Goal: Transaction & Acquisition: Obtain resource

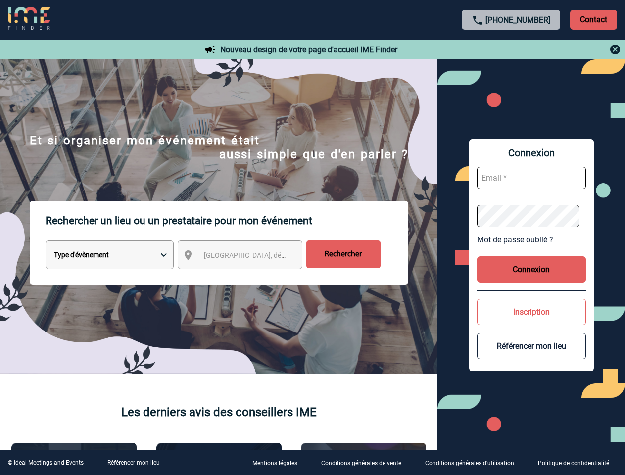
click at [312, 238] on p "Rechercher un lieu ou un prestataire pour mon événement" at bounding box center [227, 221] width 363 height 40
click at [593, 19] on p "Contact" at bounding box center [593, 20] width 47 height 20
click at [511, 49] on div at bounding box center [511, 50] width 220 height 12
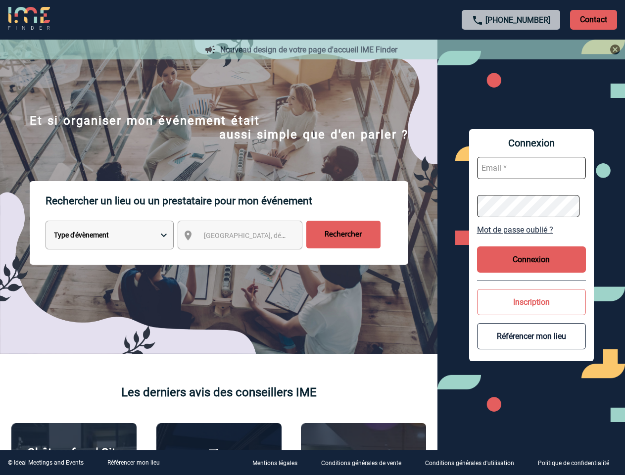
click at [249, 257] on div at bounding box center [312, 237] width 625 height 475
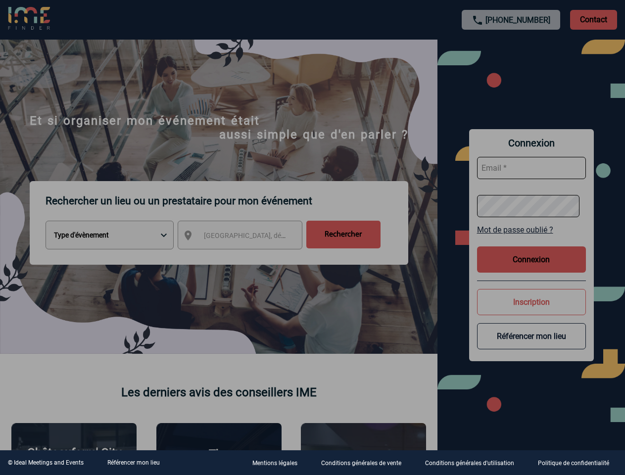
click at [531, 240] on div at bounding box center [312, 237] width 625 height 475
click at [531, 269] on div at bounding box center [312, 237] width 625 height 475
click at [531, 312] on div at bounding box center [312, 237] width 625 height 475
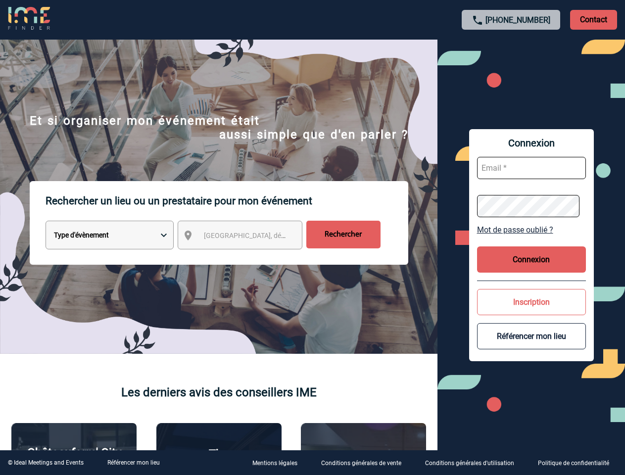
click at [531, 346] on button "Référencer mon lieu" at bounding box center [531, 336] width 109 height 26
click at [133, 463] on link "Référencer mon lieu" at bounding box center [133, 462] width 52 height 7
